Goal: Find contact information: Find contact information

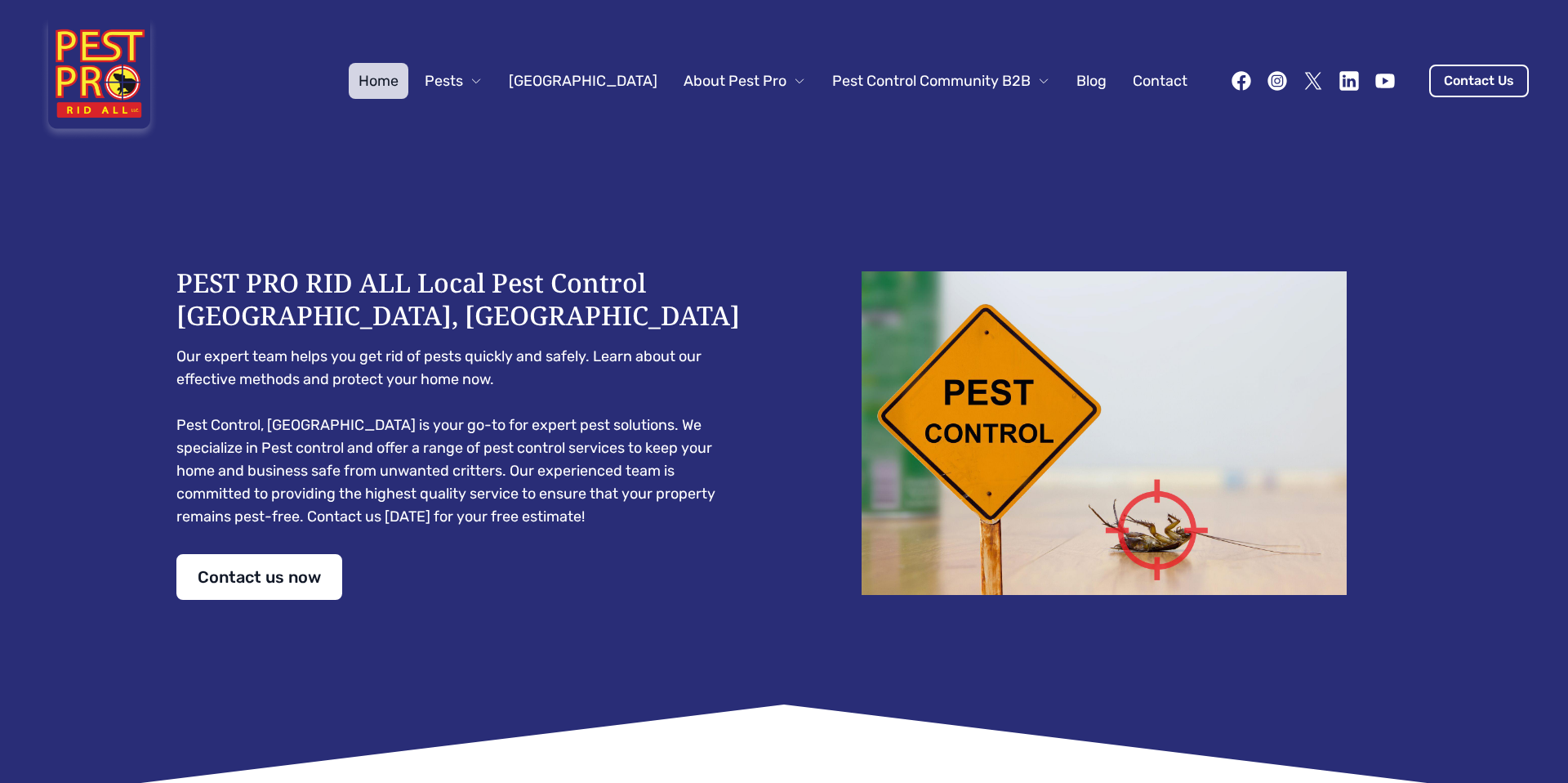
click at [463, 77] on span "Pests" at bounding box center [443, 81] width 38 height 23
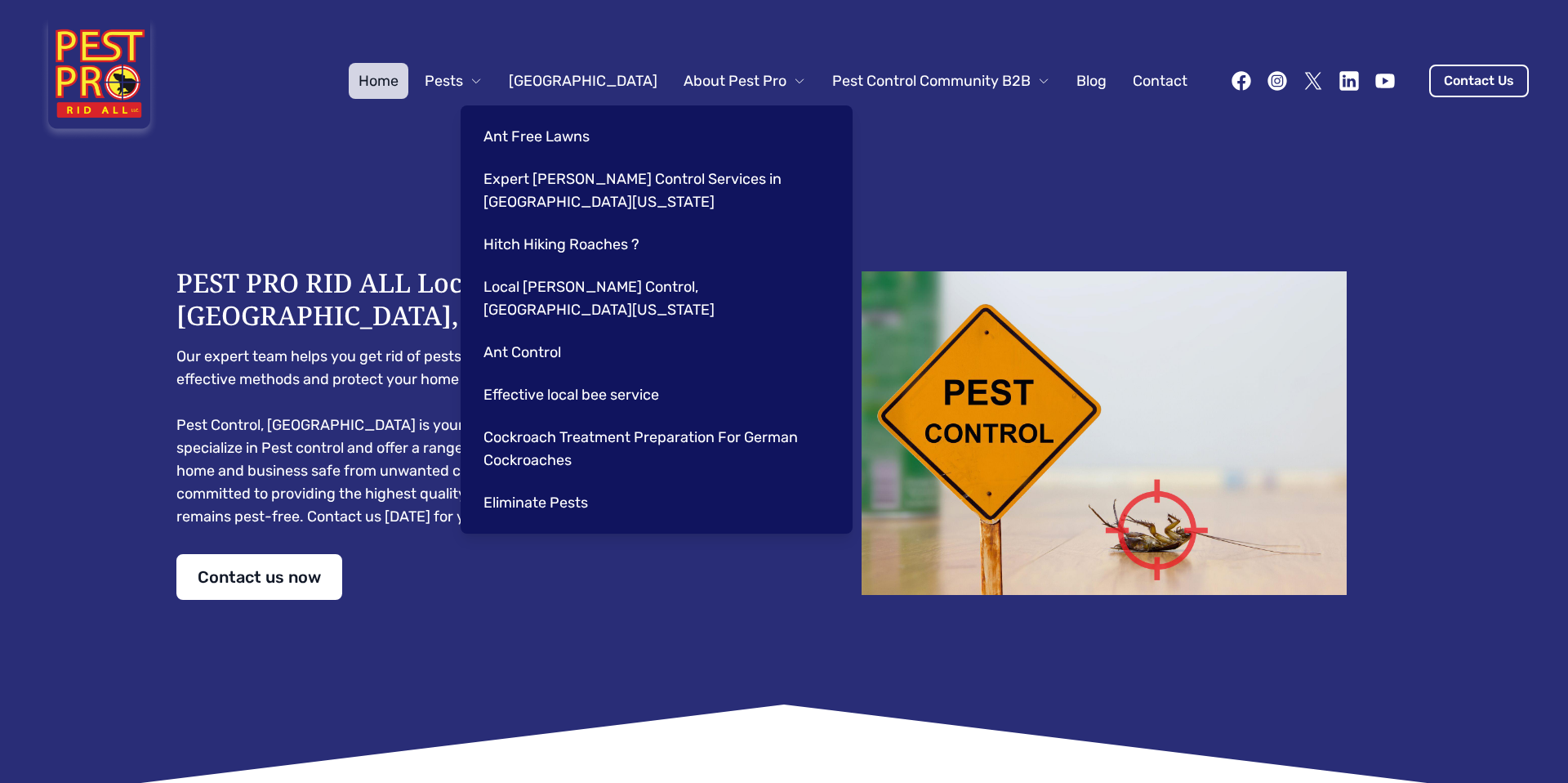
click at [313, 394] on pre "Our expert team helps you get rid of pests quickly and safely. Learn about our …" at bounding box center [464, 436] width 575 height 183
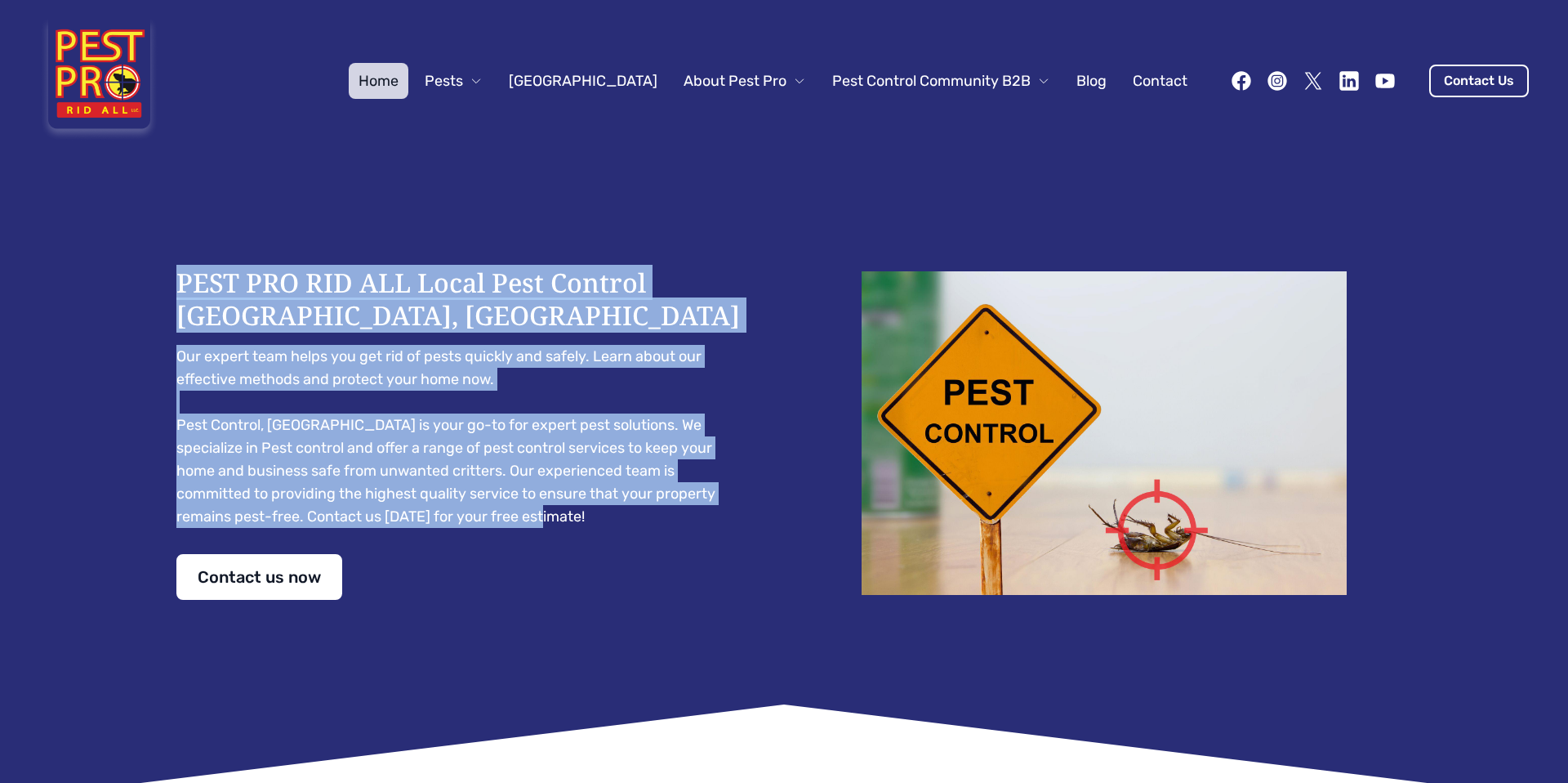
drag, startPoint x: 175, startPoint y: 281, endPoint x: 484, endPoint y: 523, distance: 392.5
click at [484, 523] on div "PEST PRO RID ALL Local Pest Control [GEOGRAPHIC_DATA], [GEOGRAPHIC_DATA] Our ex…" at bounding box center [464, 433] width 575 height 333
copy div "PEST PRO RID ALL Local Pest Control [GEOGRAPHIC_DATA], [GEOGRAPHIC_DATA] Our ex…"
click at [1447, 86] on link "Contact Us" at bounding box center [1479, 80] width 100 height 33
click at [1153, 84] on link "Contact" at bounding box center [1159, 81] width 74 height 36
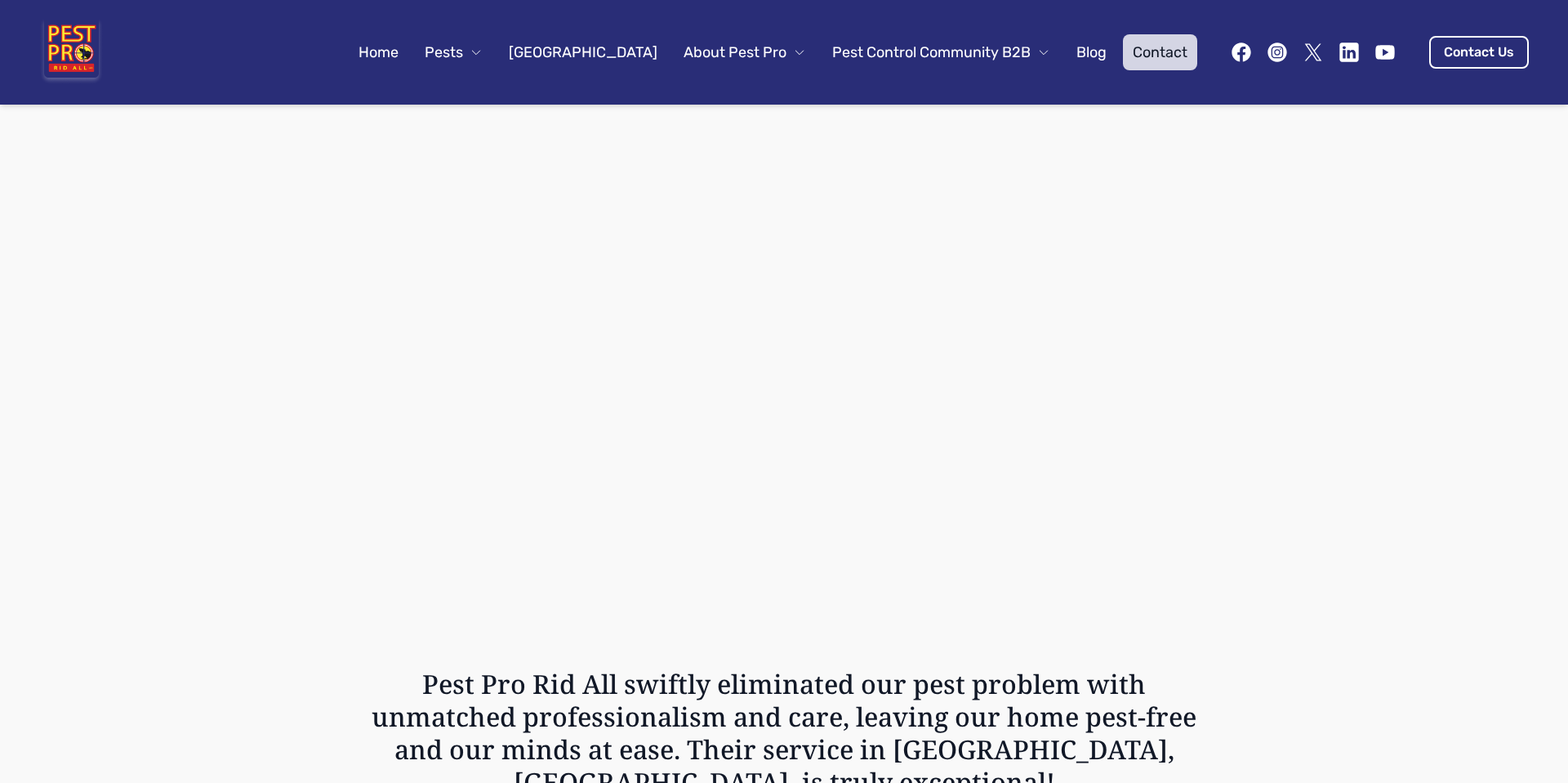
scroll to position [1578, 0]
